Goal: Contribute content

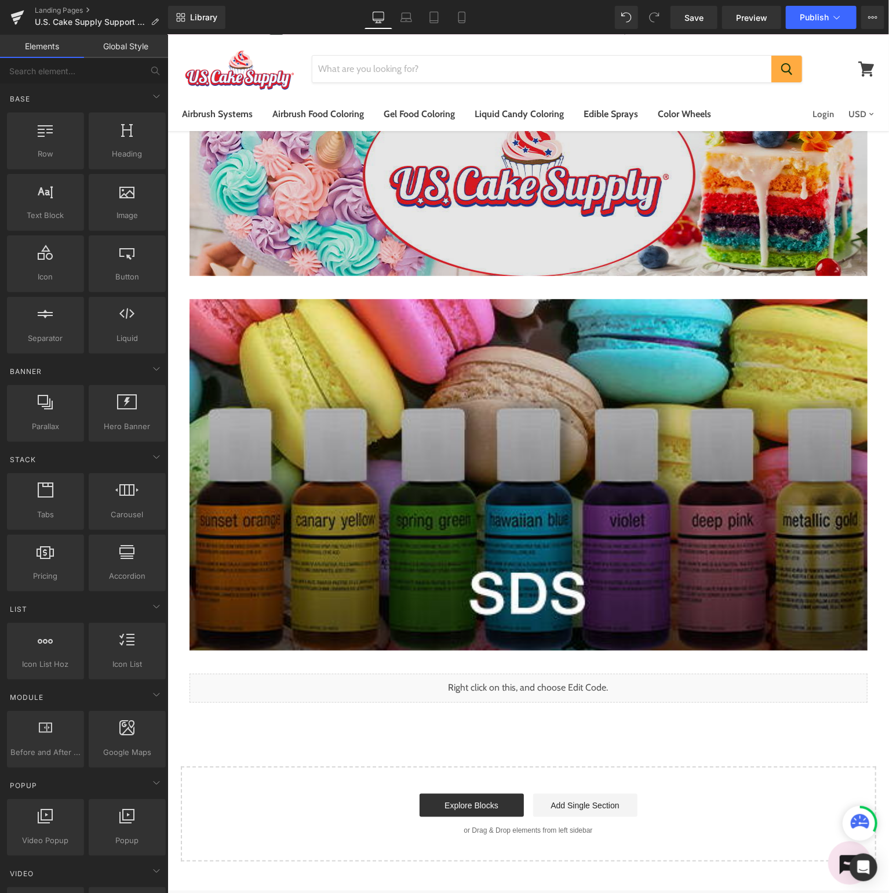
scroll to position [83, 0]
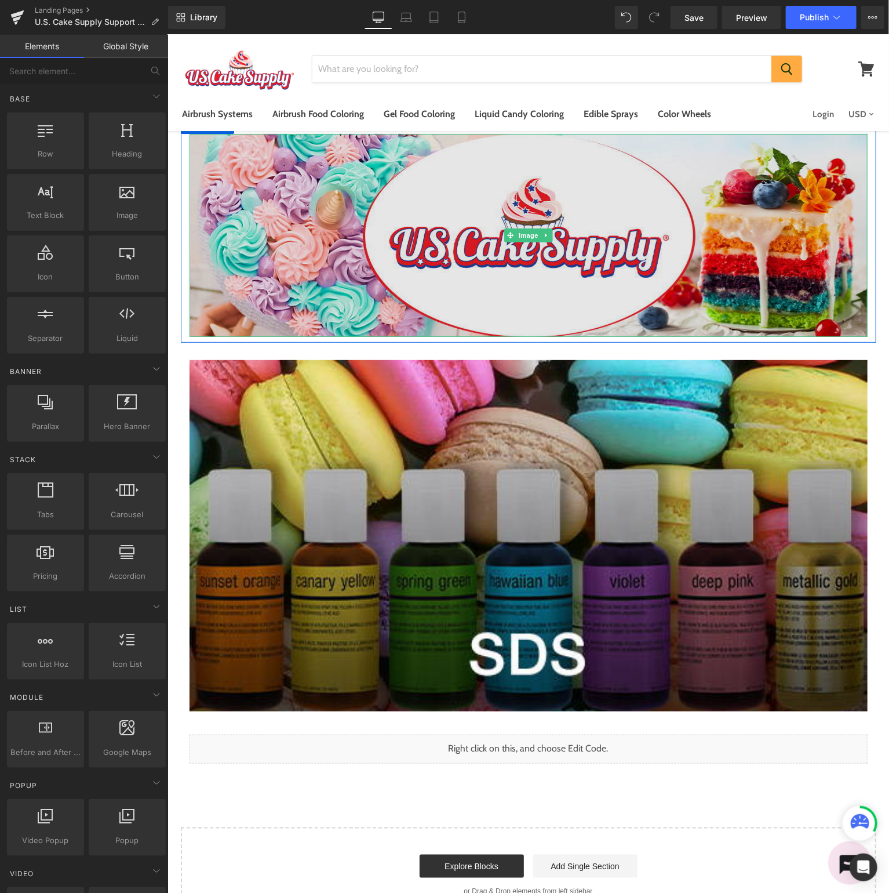
click at [599, 225] on img at bounding box center [528, 234] width 678 height 203
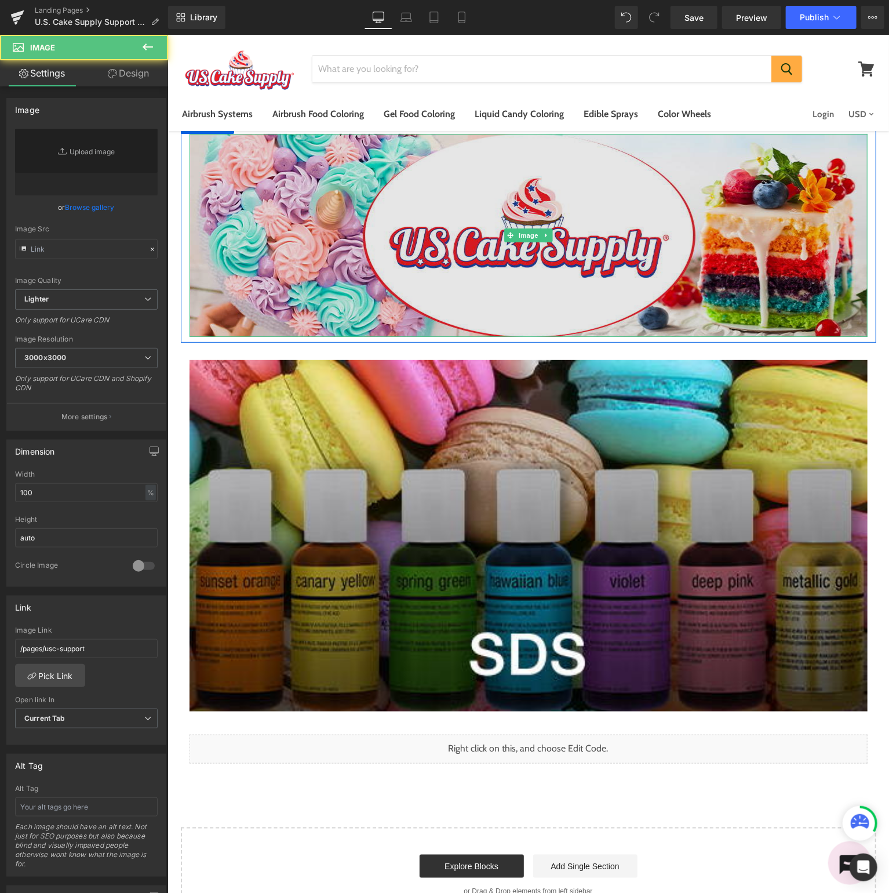
type input "[URL][DOMAIN_NAME]"
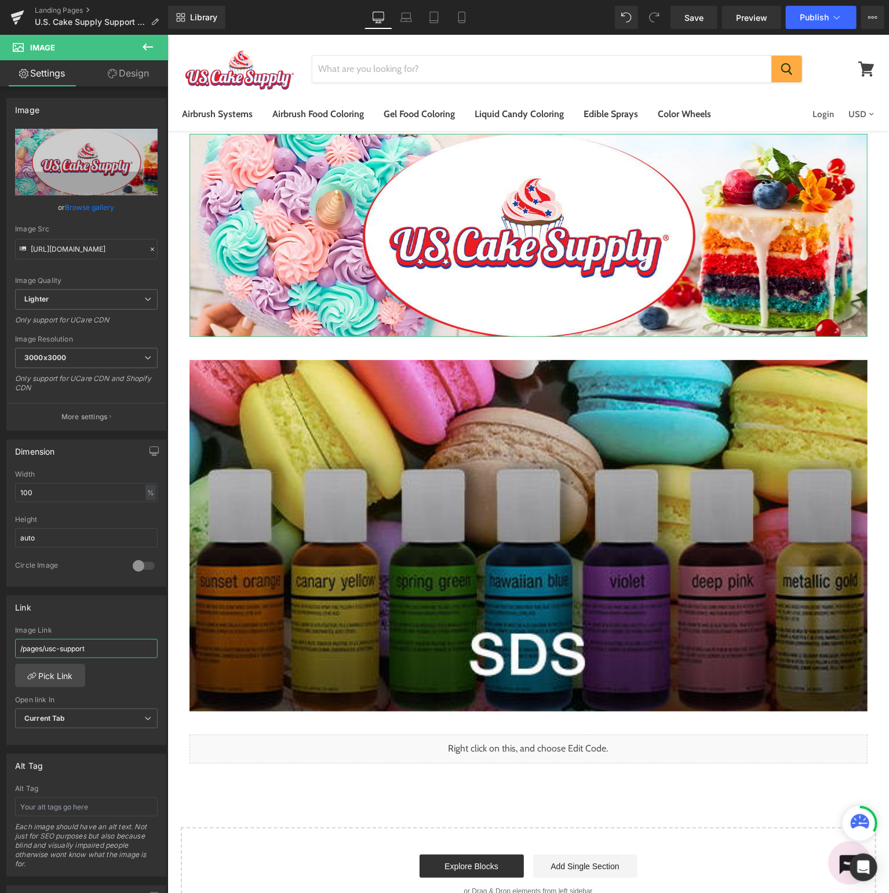
click at [74, 648] on input "/pages/usc-support" at bounding box center [86, 648] width 143 height 19
type input "/pages/usc-knowledge"
click at [812, 13] on span "Publish" at bounding box center [814, 17] width 29 height 9
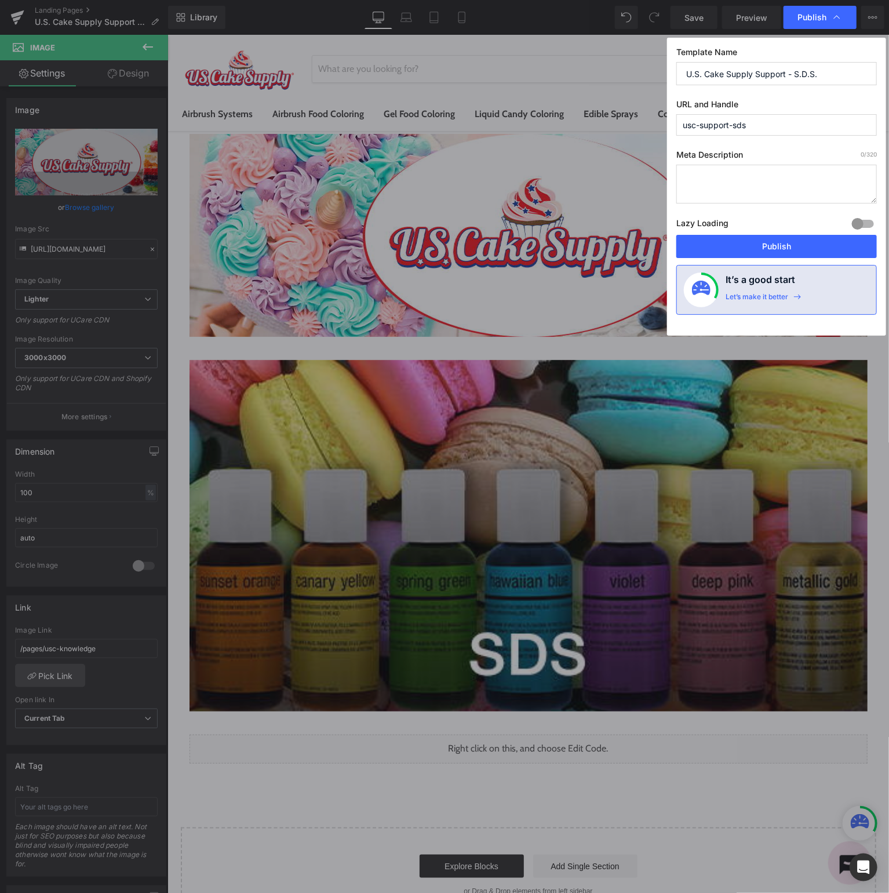
click at [845, 69] on input "U.S. Cake Supply Support - S.D.S." at bounding box center [777, 73] width 201 height 23
click at [769, 74] on input "U.S. Cake Supply Support - S.D.S." at bounding box center [777, 73] width 201 height 23
drag, startPoint x: 769, startPoint y: 74, endPoint x: 889, endPoint y: 63, distance: 121.0
click at [877, 63] on input "U.S. Cake Supply Support - S.D.S." at bounding box center [777, 73] width 201 height 23
type input "U.S. Cake Supply Knowledge - SDS"
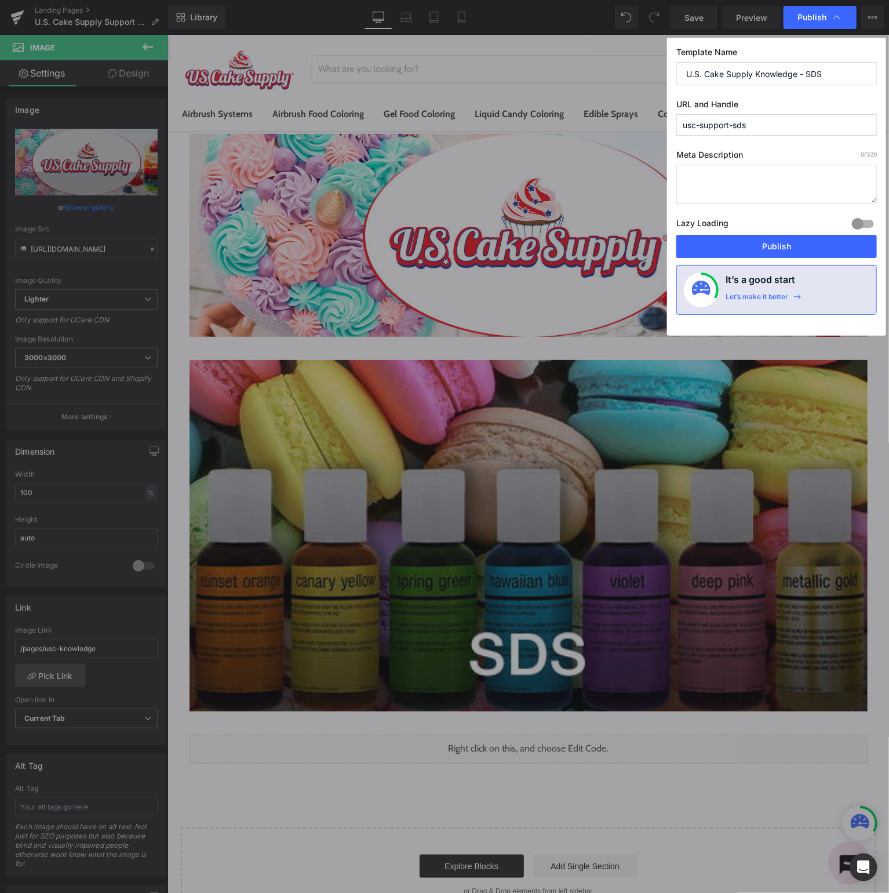
click at [722, 124] on input "usc-support-sds" at bounding box center [777, 124] width 201 height 21
type input "usc-knowledge-sds"
click at [779, 248] on button "Publish" at bounding box center [777, 246] width 201 height 23
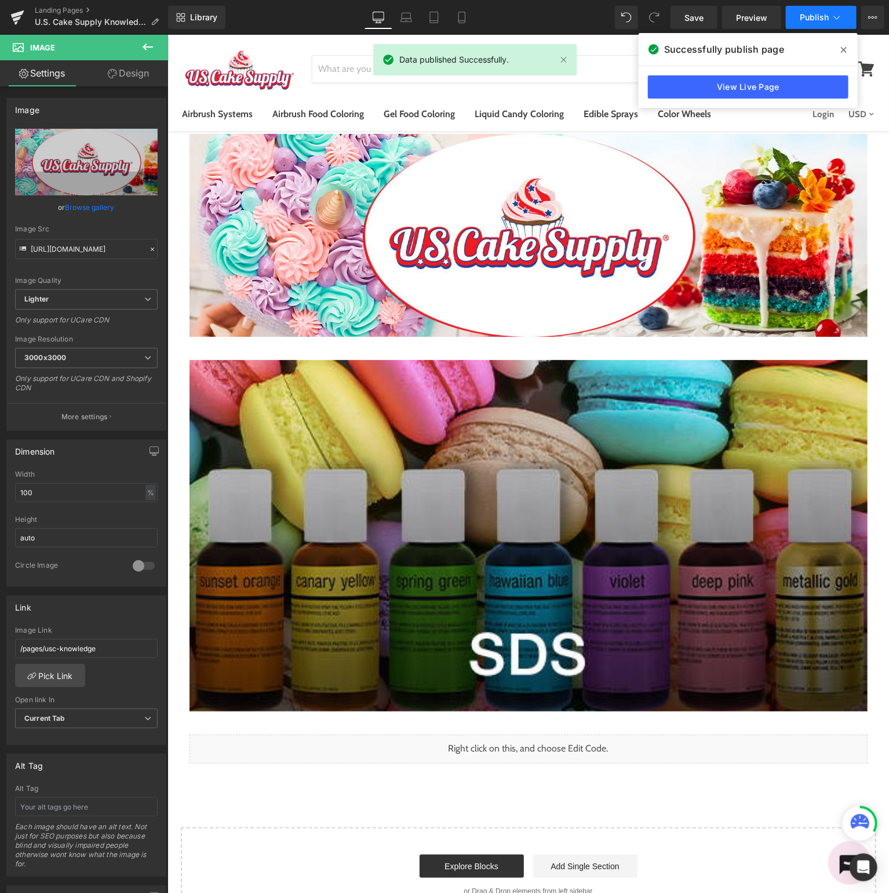
click at [824, 13] on span "Publish" at bounding box center [814, 17] width 29 height 9
